Goal: Task Accomplishment & Management: Manage account settings

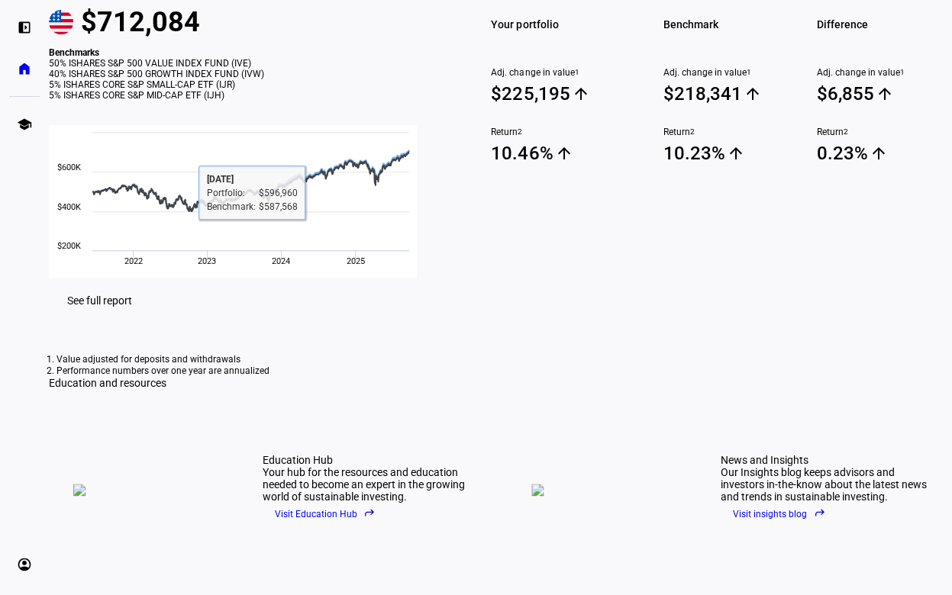
scroll to position [177, 0]
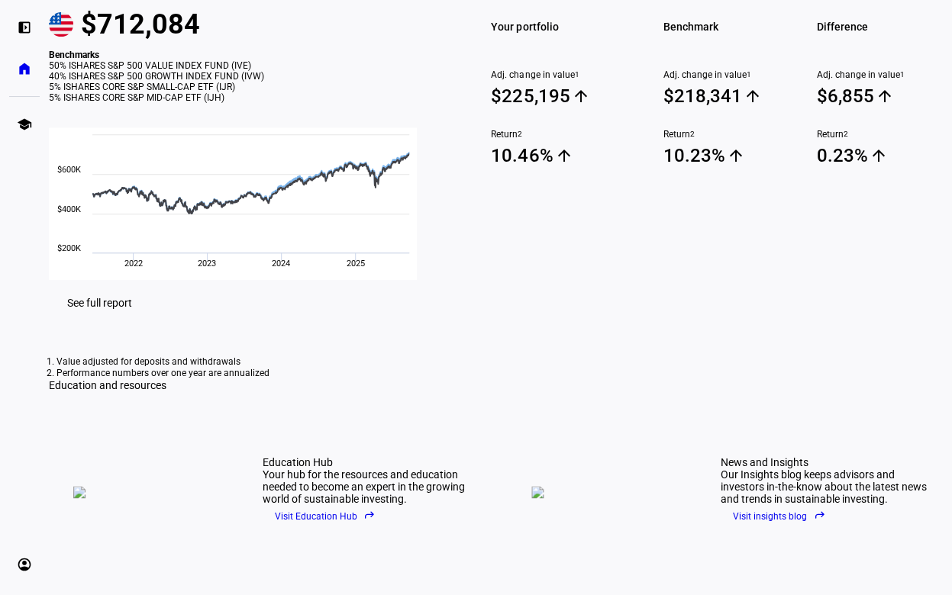
click at [132, 309] on span "See full report" at bounding box center [99, 303] width 65 height 12
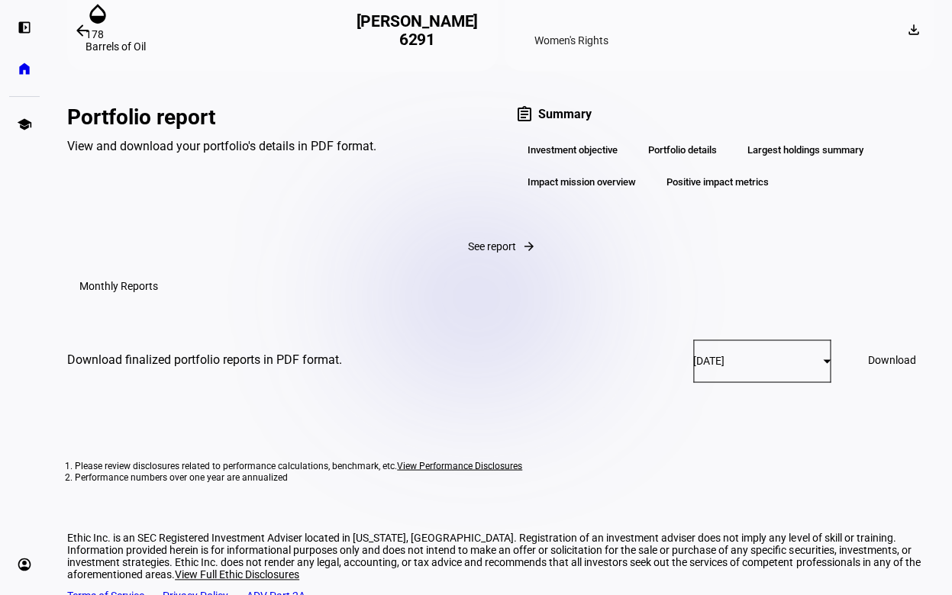
scroll to position [2010, 0]
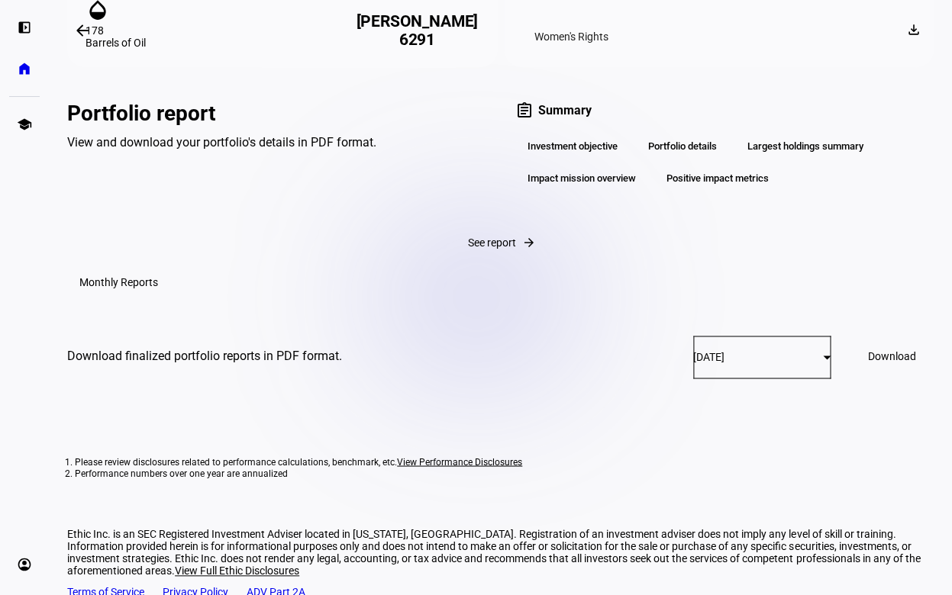
click at [468, 249] on span "See report" at bounding box center [492, 243] width 48 height 12
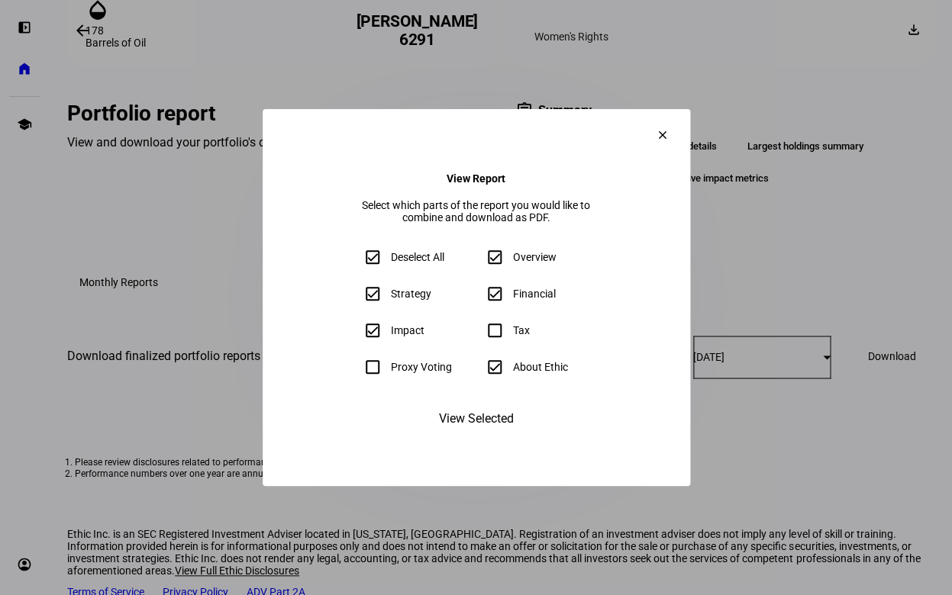
click at [669, 128] on mat-icon "clear" at bounding box center [663, 135] width 14 height 14
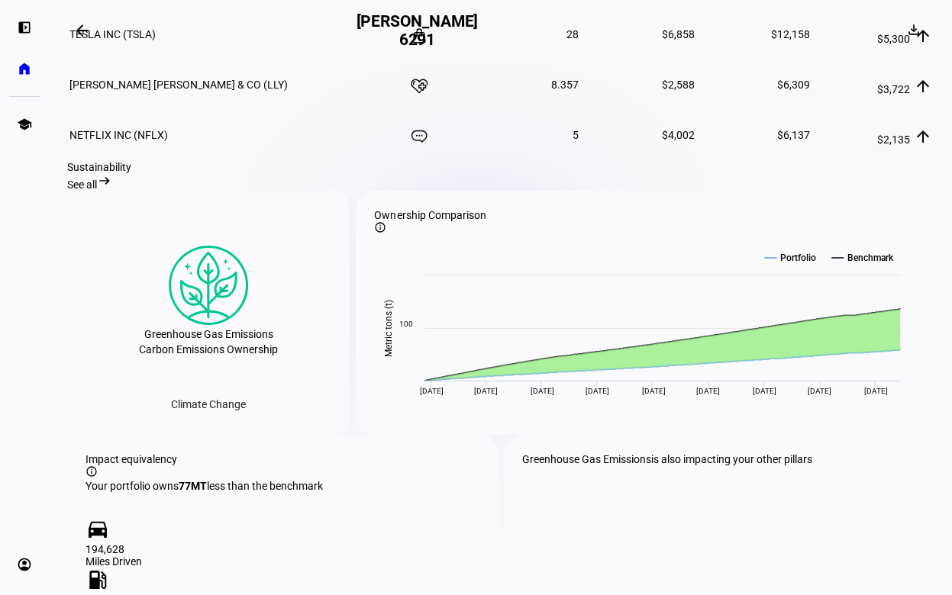
scroll to position [1334, 0]
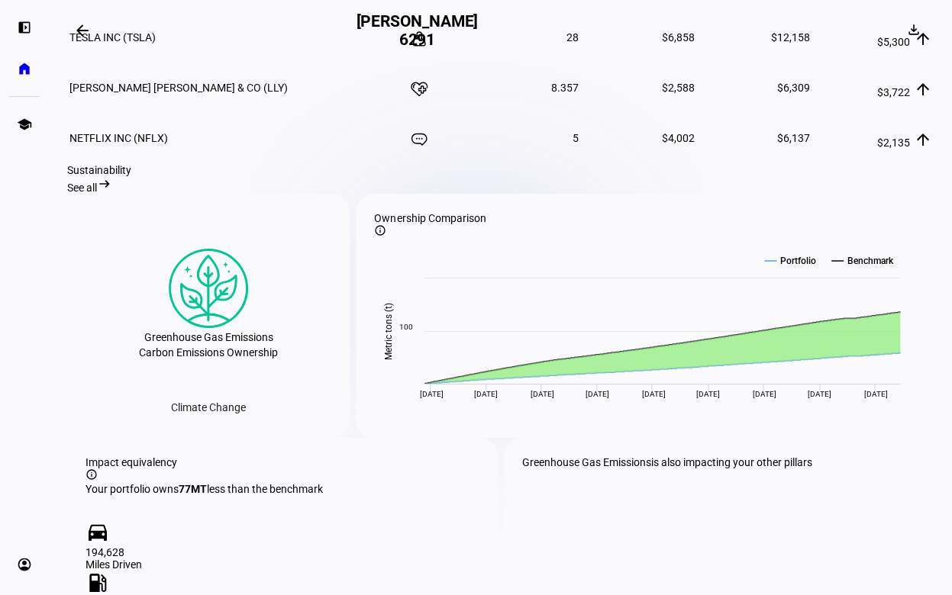
click at [97, 194] on span "See all" at bounding box center [82, 188] width 30 height 12
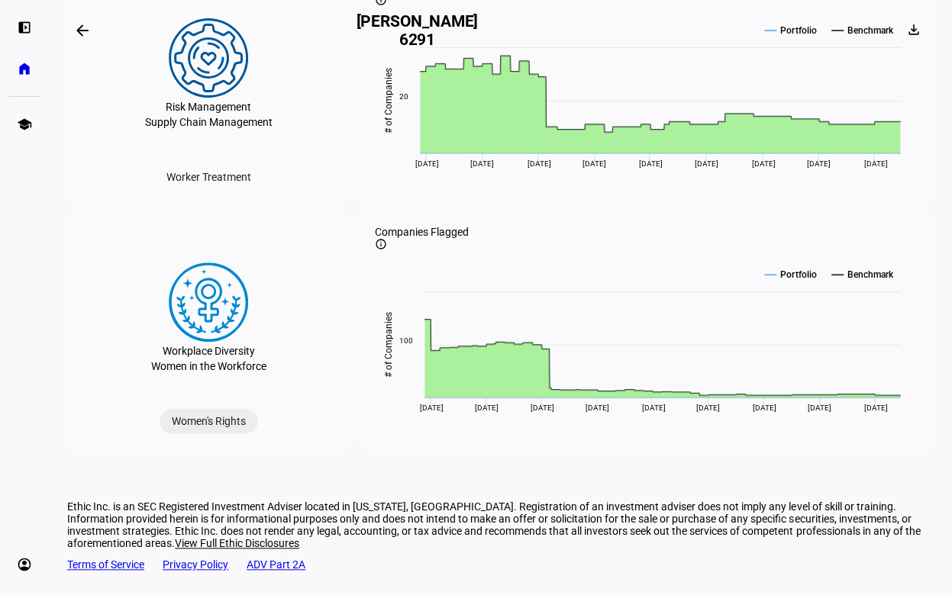
click at [204, 418] on div "Women's Rights" at bounding box center [209, 421] width 98 height 24
click at [202, 360] on div "Workplace Diversity" at bounding box center [209, 351] width 92 height 18
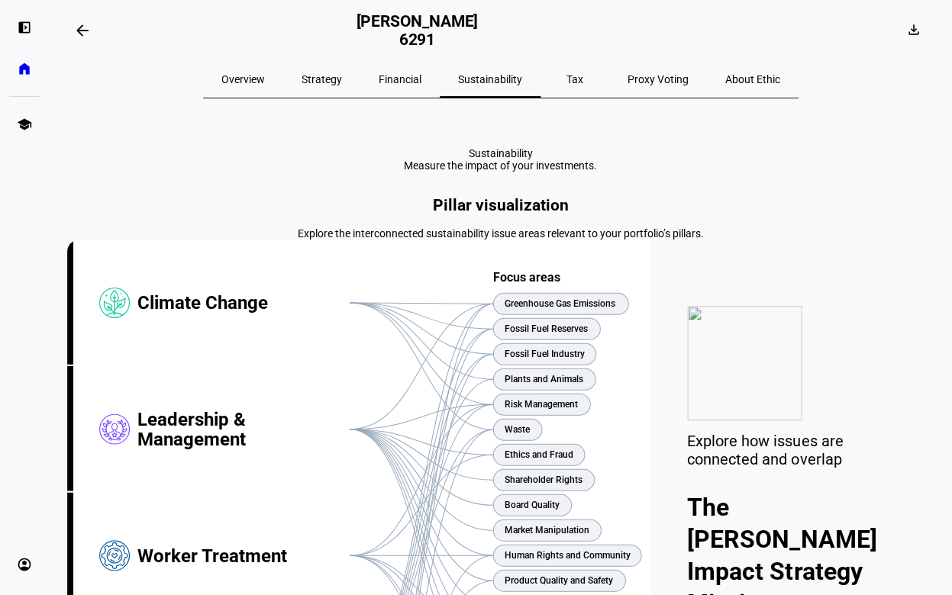
scroll to position [0, 0]
click at [342, 78] on span "Strategy" at bounding box center [322, 79] width 40 height 11
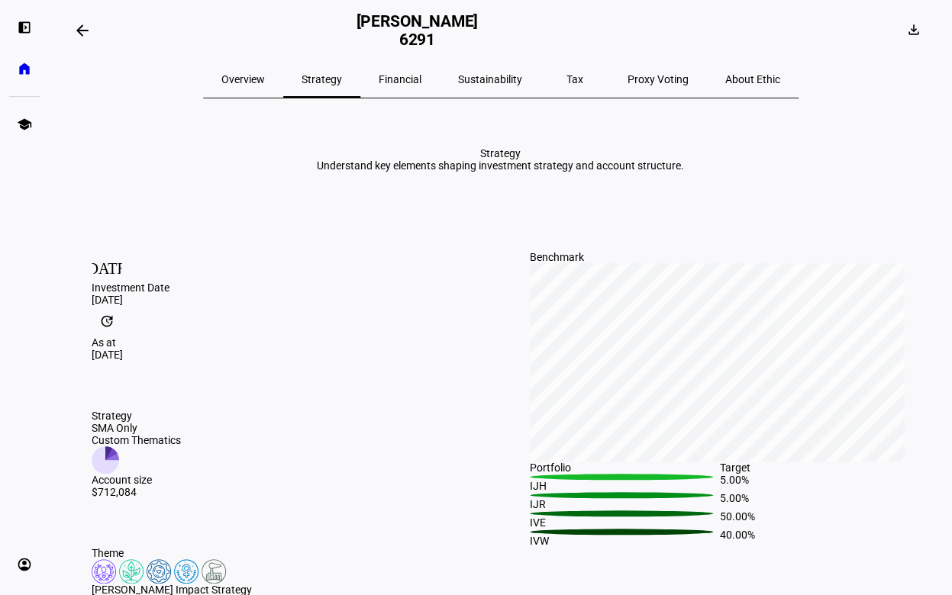
click at [414, 76] on span "Financial" at bounding box center [400, 79] width 43 height 11
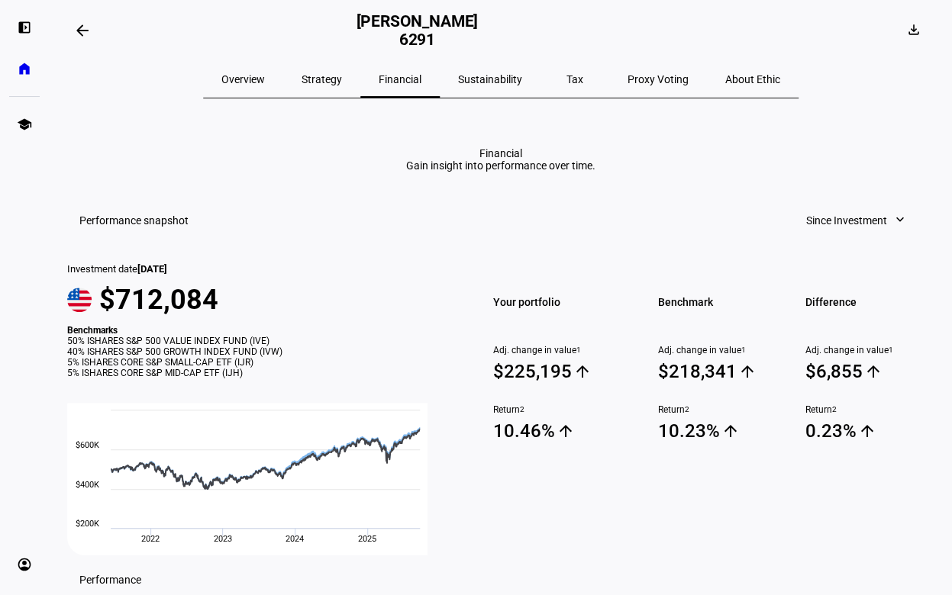
click at [265, 76] on span "Overview" at bounding box center [243, 79] width 44 height 11
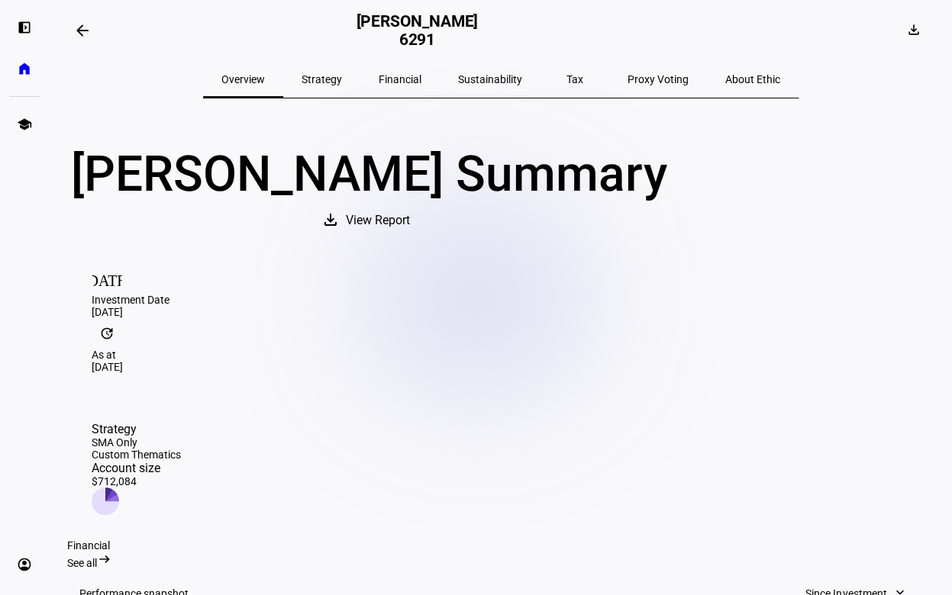
click at [566, 76] on span "Tax" at bounding box center [574, 79] width 17 height 11
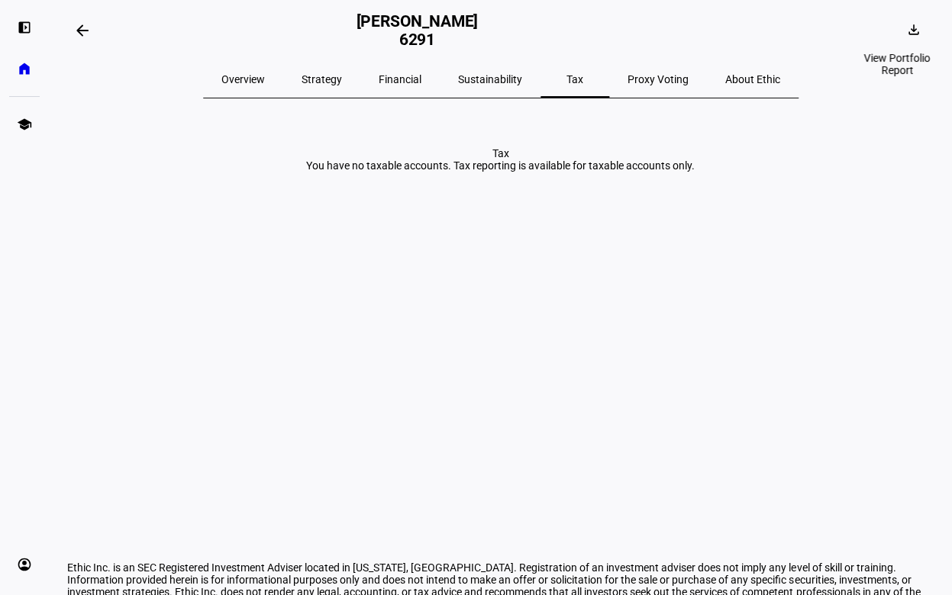
click at [906, 27] on mat-icon "download" at bounding box center [913, 29] width 15 height 15
click at [838, 98] on span "Portfolio Report" at bounding box center [861, 104] width 76 height 12
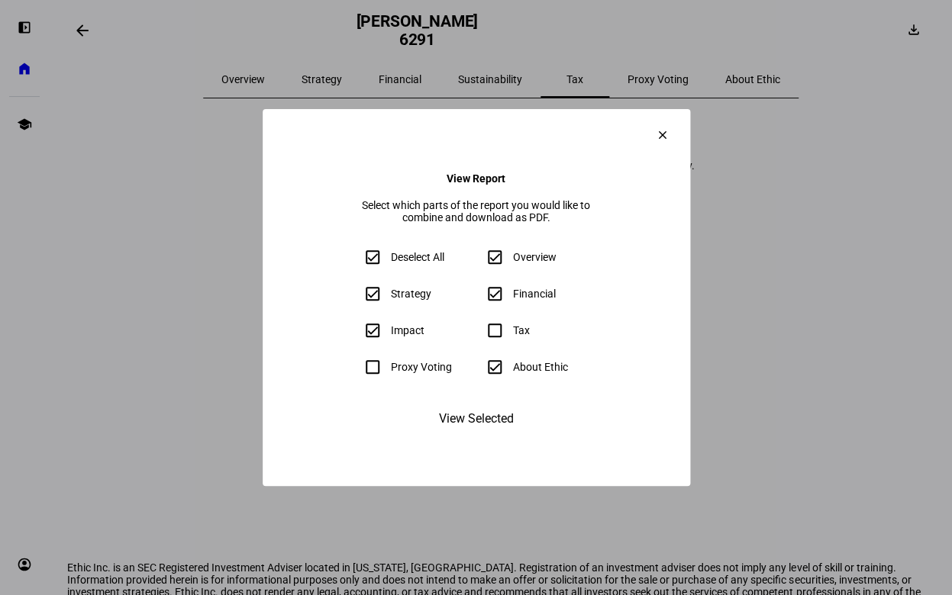
click at [464, 437] on span "View Selected" at bounding box center [476, 419] width 75 height 37
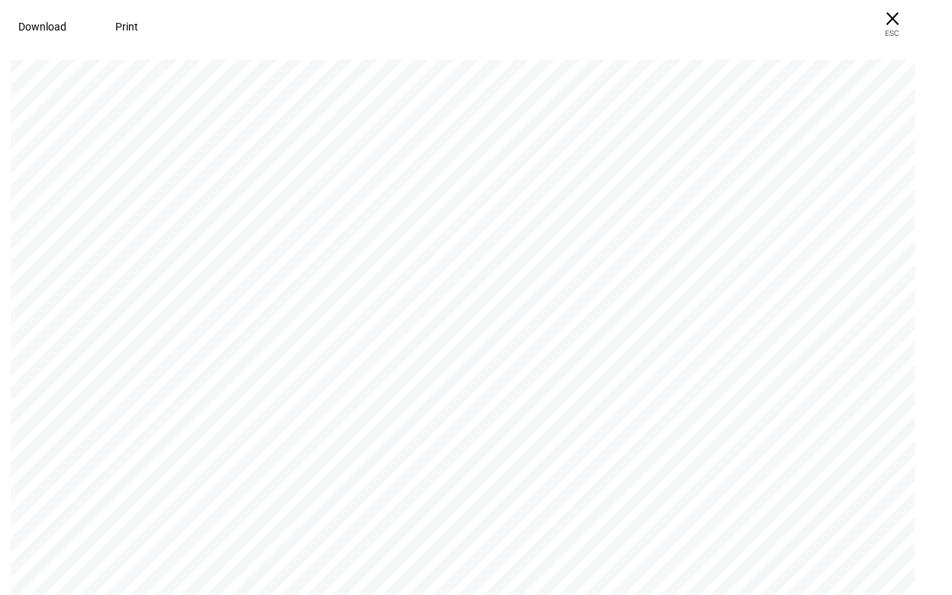
click at [52, 26] on span "Download" at bounding box center [42, 27] width 48 height 12
click at [911, 14] on span "× ESC" at bounding box center [891, 24] width 49 height 49
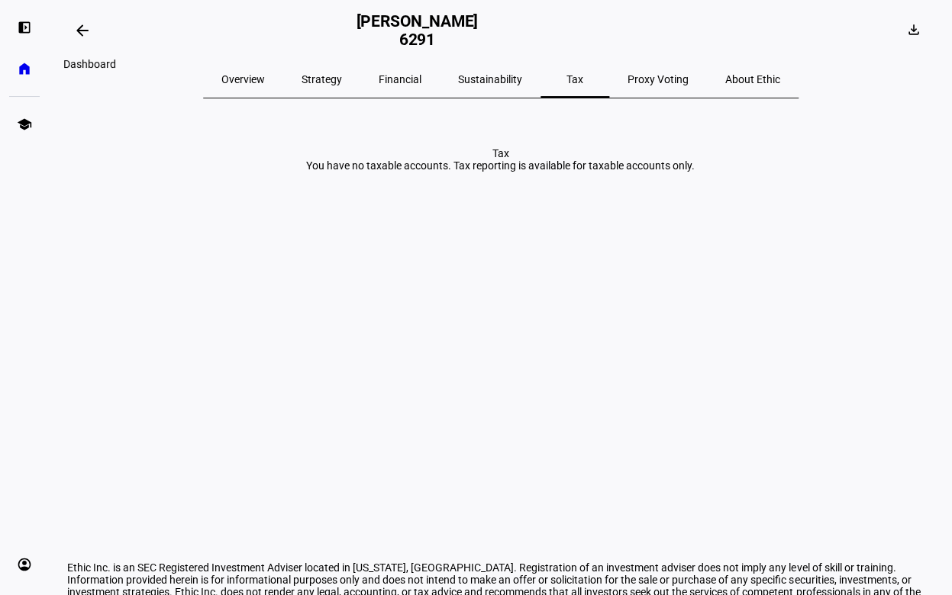
click at [88, 28] on mat-icon "arrow_backwards" at bounding box center [82, 30] width 18 height 18
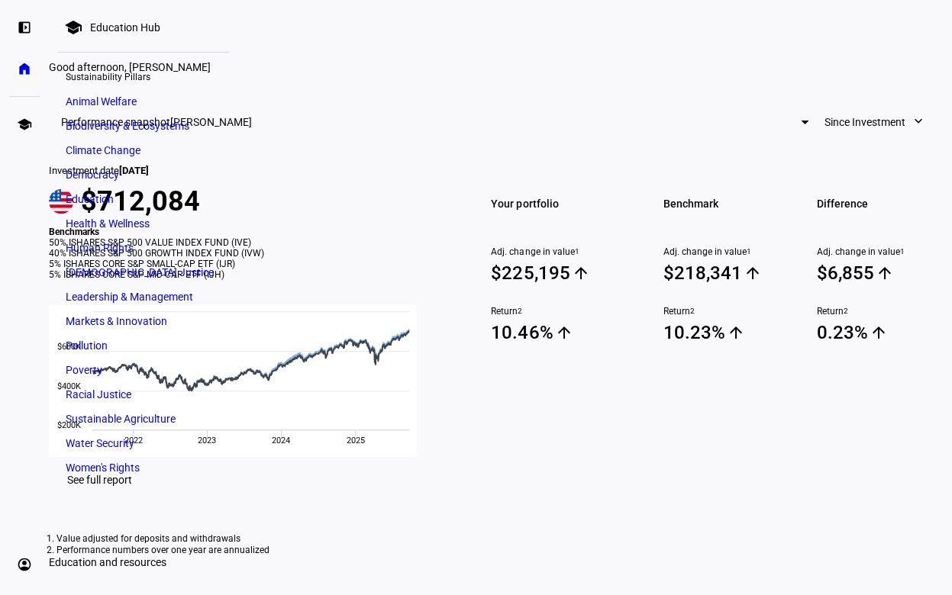
click at [302, 27] on eth-layout-page-header at bounding box center [500, 30] width 903 height 61
click at [480, 158] on div "Performance snapshot [PERSON_NAME] Since Investment expand_more Investment date…" at bounding box center [500, 541] width 903 height 886
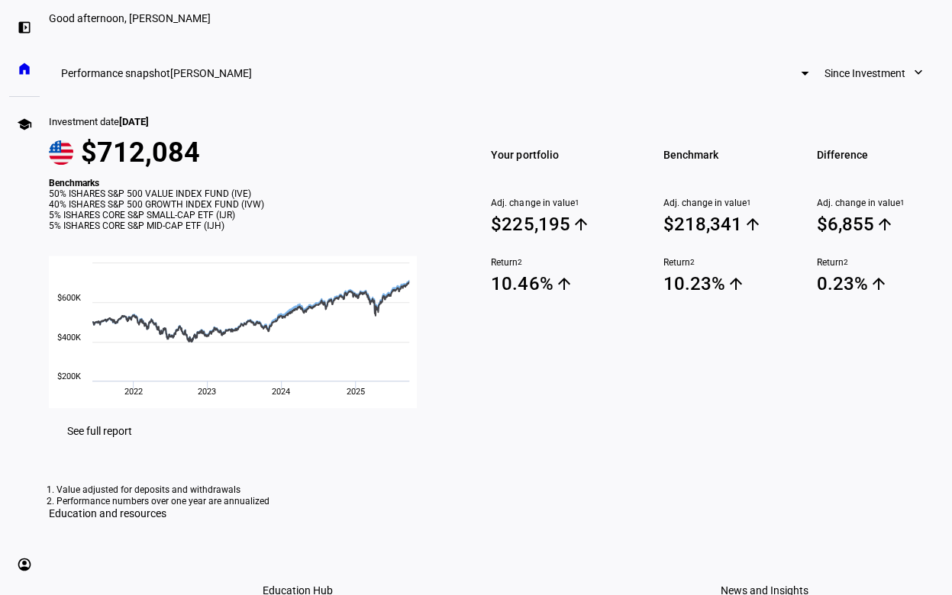
scroll to position [57, 0]
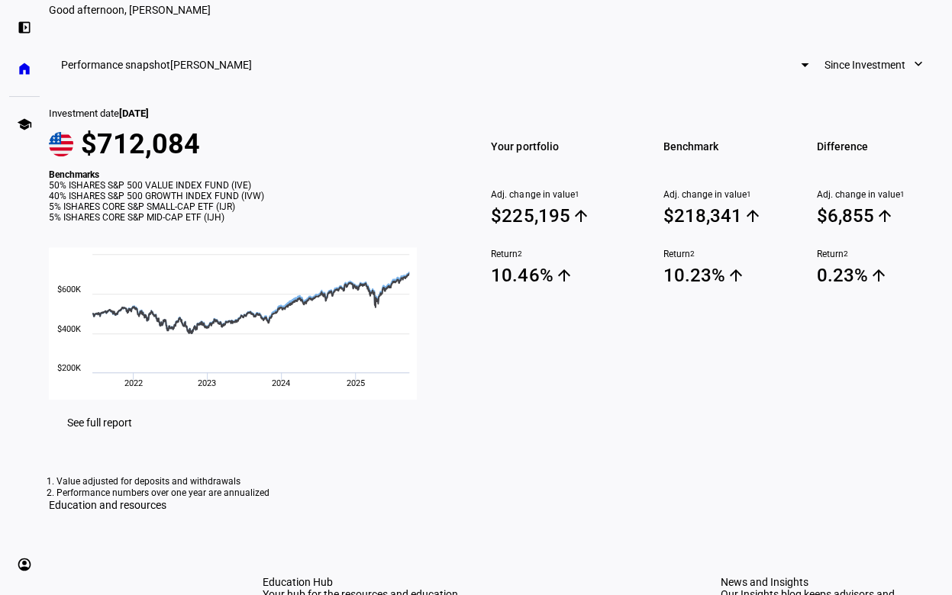
click at [801, 67] on div at bounding box center [805, 65] width 8 height 4
click at [455, 120] on div at bounding box center [476, 297] width 952 height 595
click at [849, 80] on span "Since Investment" at bounding box center [864, 65] width 81 height 31
click at [720, 152] on div at bounding box center [476, 297] width 952 height 595
click at [824, 80] on span "Since Investment" at bounding box center [864, 65] width 81 height 31
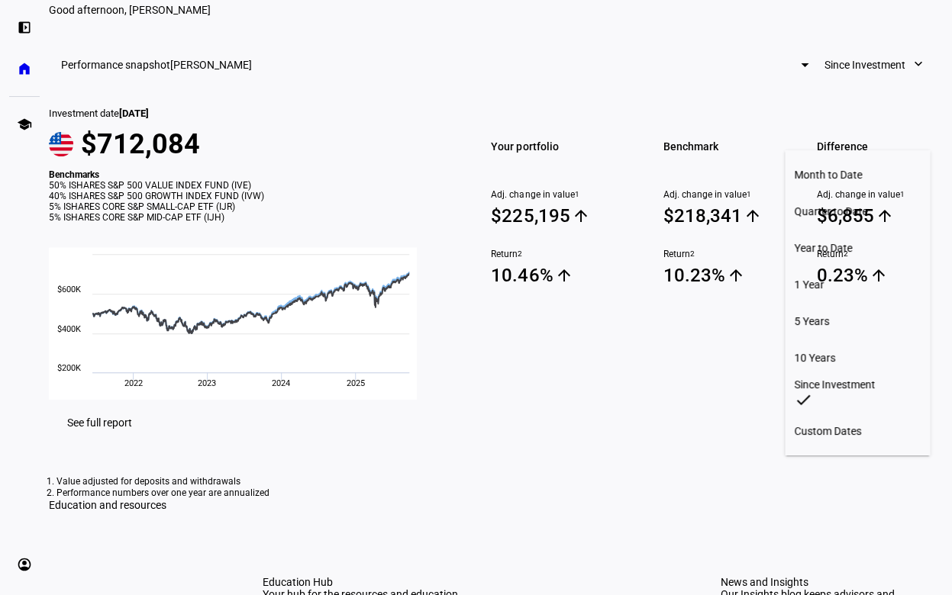
click at [811, 279] on div "1 Year" at bounding box center [857, 285] width 127 height 12
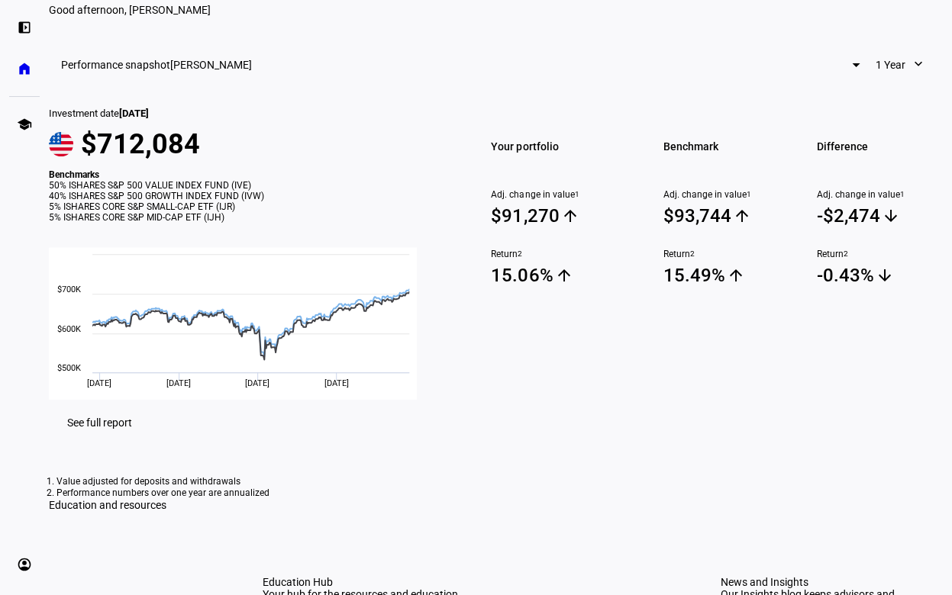
click at [875, 80] on span "1 Year" at bounding box center [890, 65] width 30 height 31
click at [800, 242] on div "Year to Date" at bounding box center [845, 248] width 127 height 12
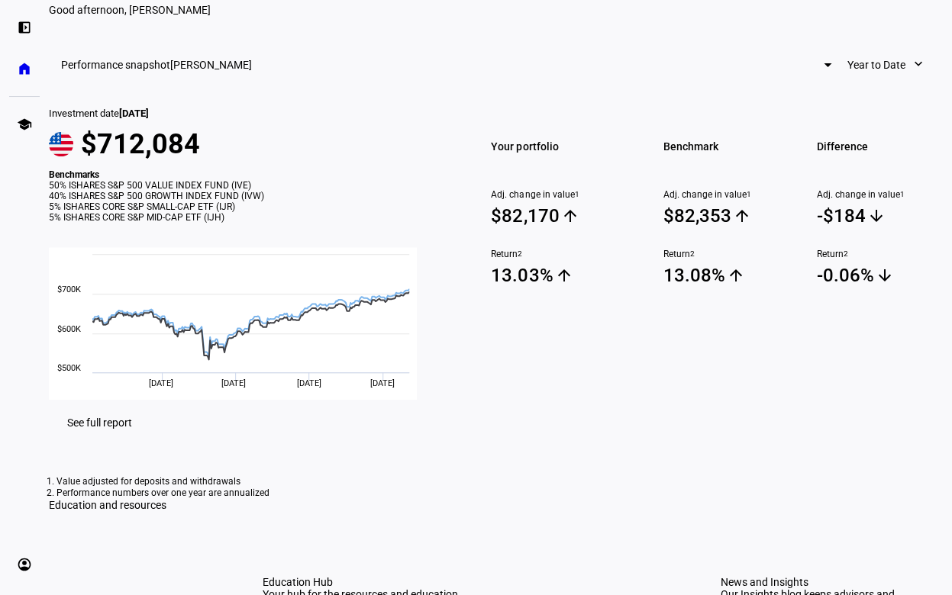
click at [849, 80] on span "Year to Date" at bounding box center [876, 65] width 58 height 31
click at [633, 137] on div at bounding box center [476, 297] width 952 height 595
click at [847, 80] on span "Year to Date" at bounding box center [876, 65] width 58 height 31
click at [812, 389] on div "Since Investment" at bounding box center [845, 395] width 127 height 12
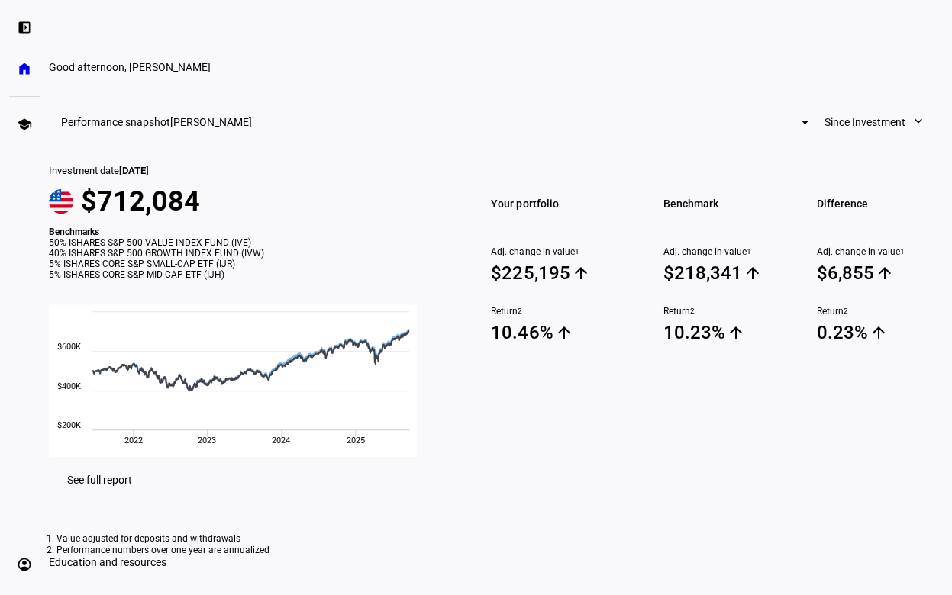
scroll to position [0, 0]
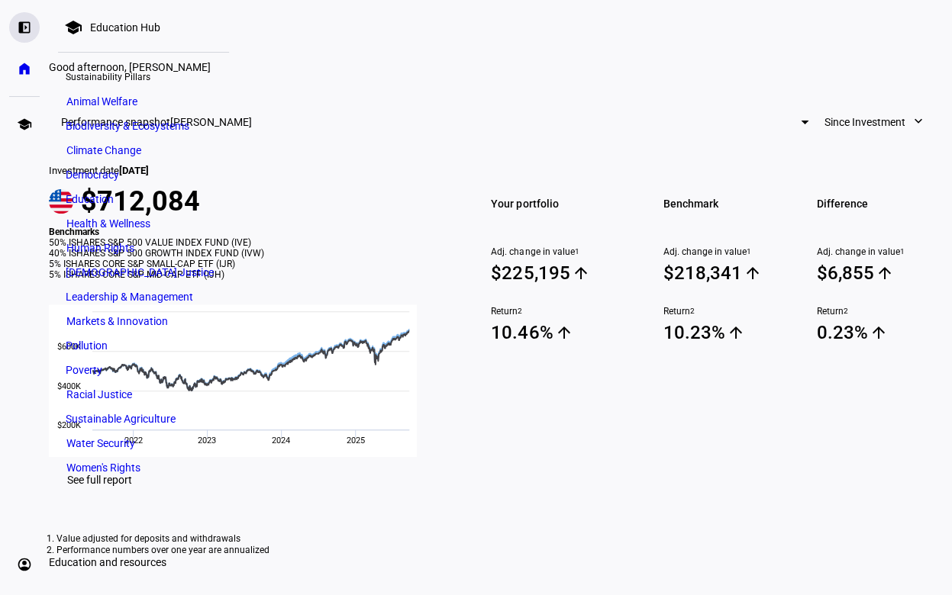
click at [23, 27] on eth-mat-symbol "left_panel_open" at bounding box center [24, 27] width 15 height 15
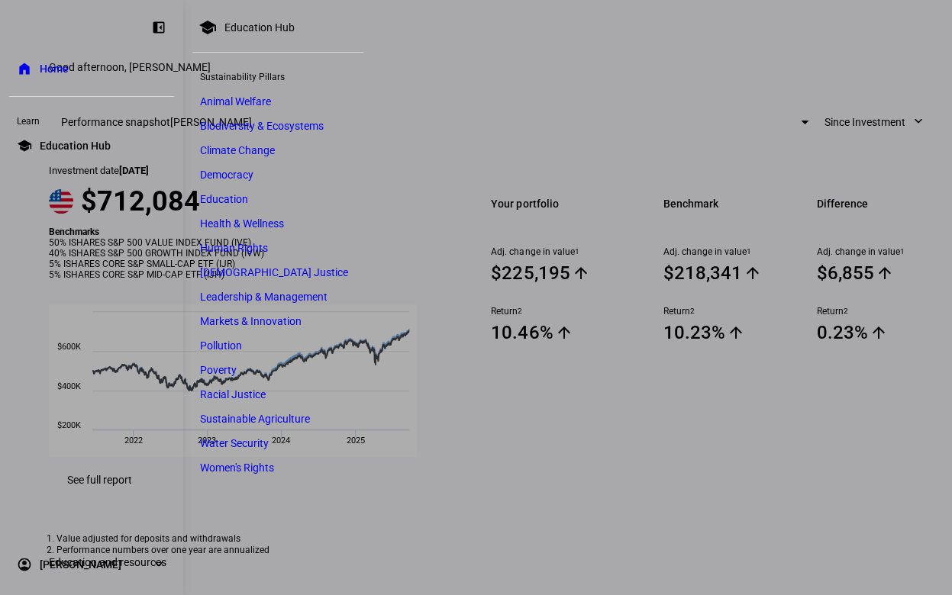
click at [156, 561] on eth-mat-symbol "expand_more" at bounding box center [158, 564] width 15 height 15
click at [62, 555] on span "Sign Out" at bounding box center [60, 555] width 40 height 15
